Goal: Information Seeking & Learning: Learn about a topic

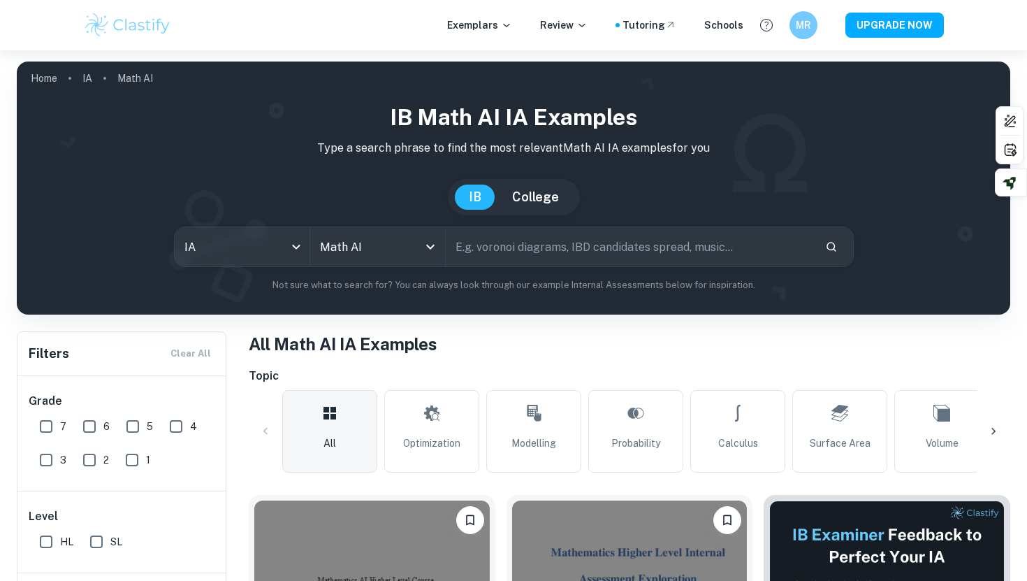
scroll to position [195, 0]
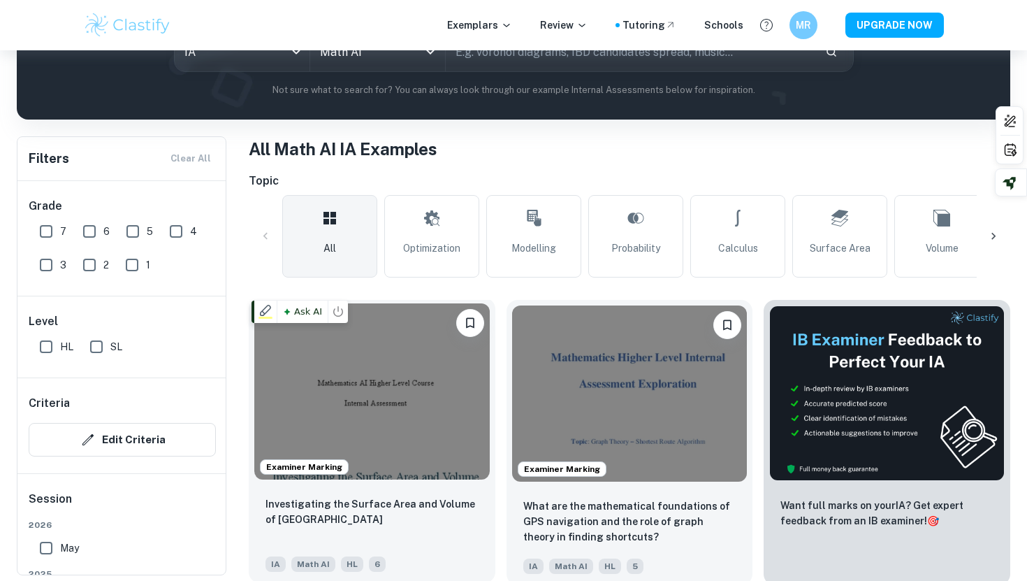
click at [355, 365] on img at bounding box center [371, 391] width 235 height 176
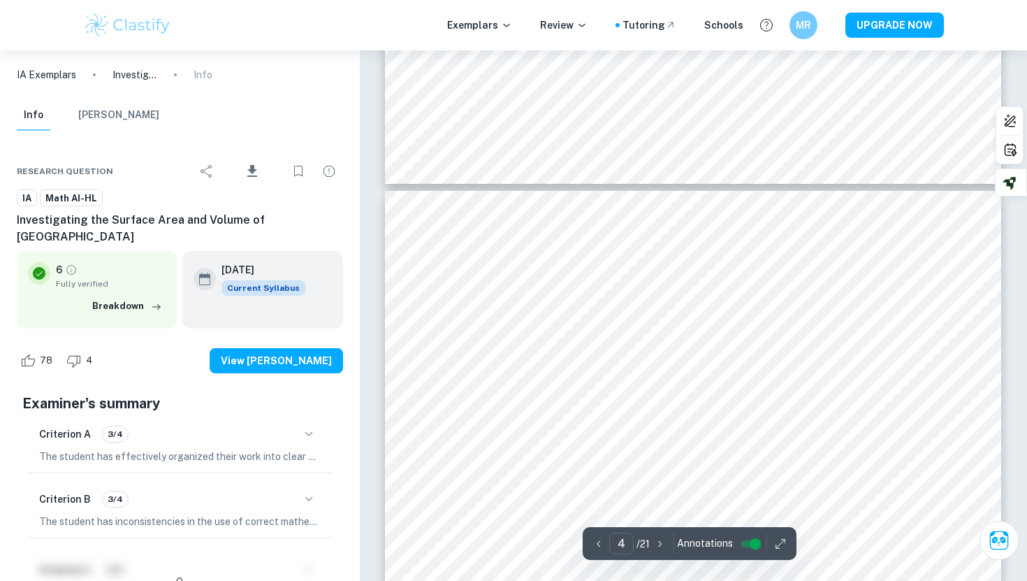
scroll to position [3691, 0]
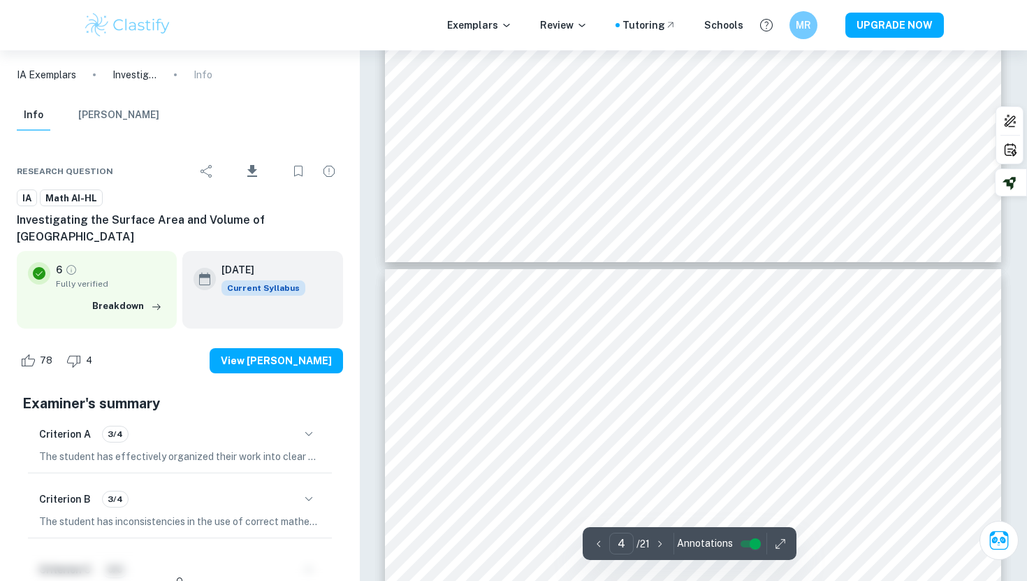
type input "5"
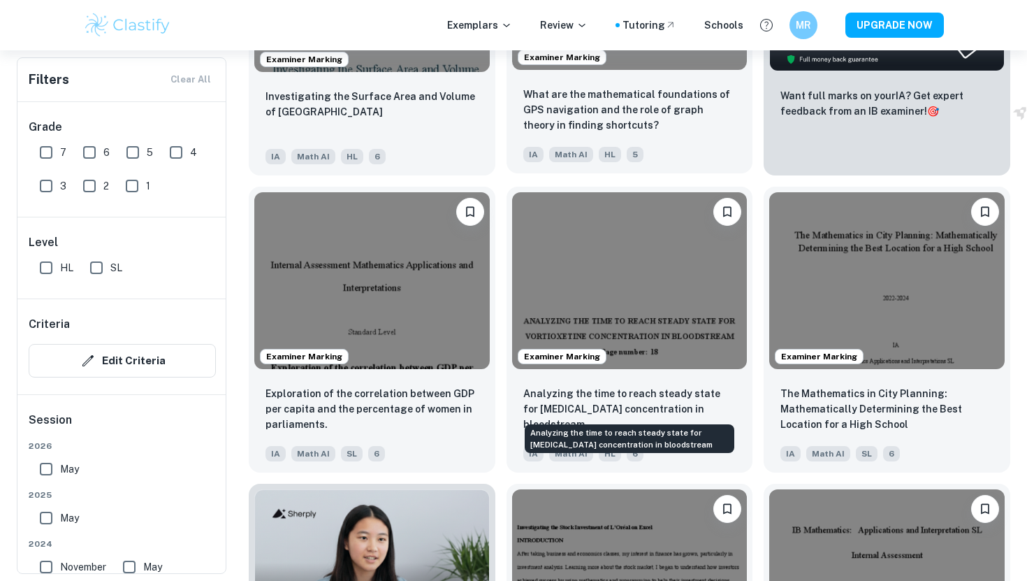
scroll to position [606, 0]
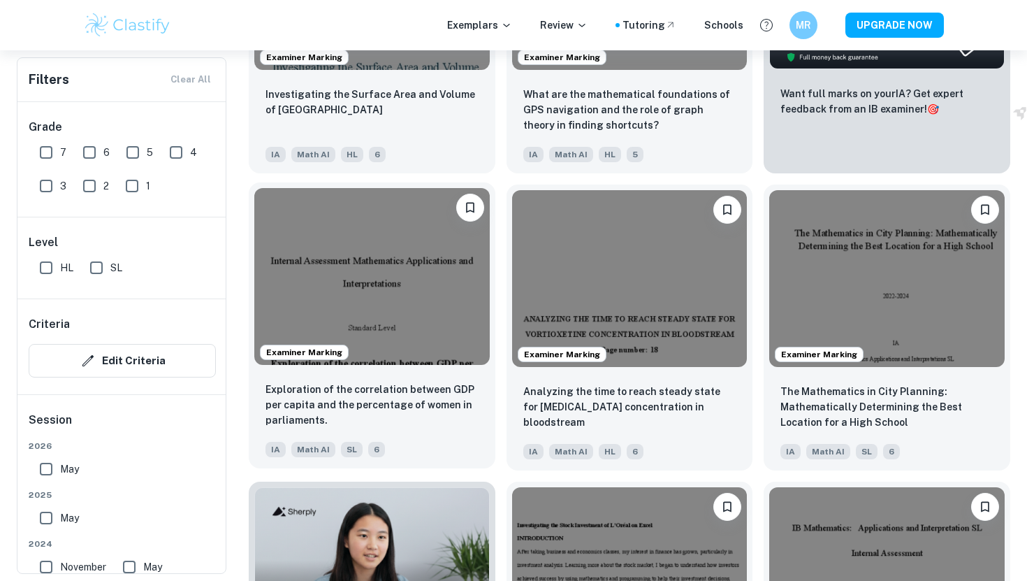
click at [424, 380] on div "Exploration of the correlation between GDP per capita and the percentage of wom…" at bounding box center [372, 419] width 247 height 98
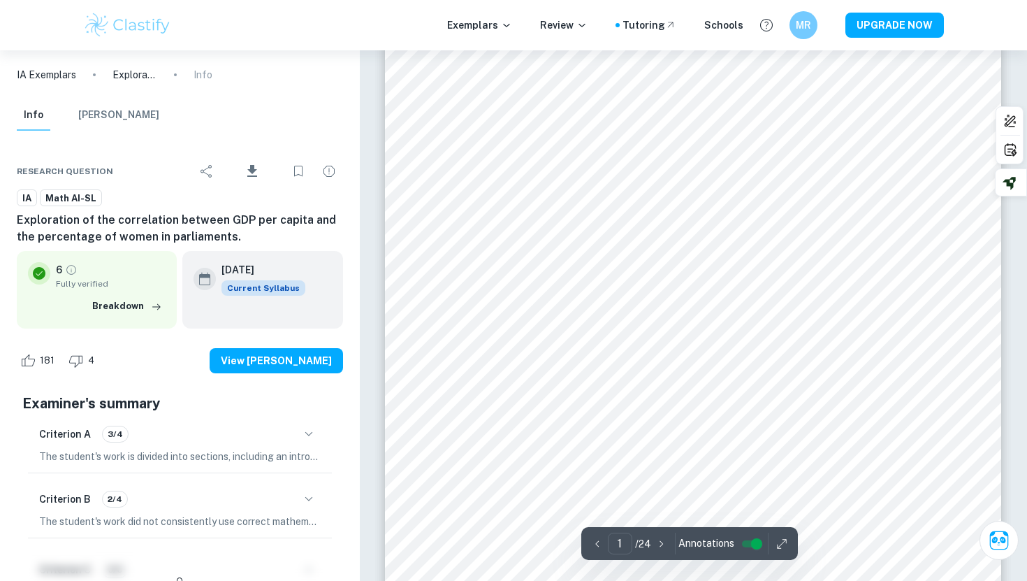
scroll to position [147, 0]
